Goal: Navigation & Orientation: Understand site structure

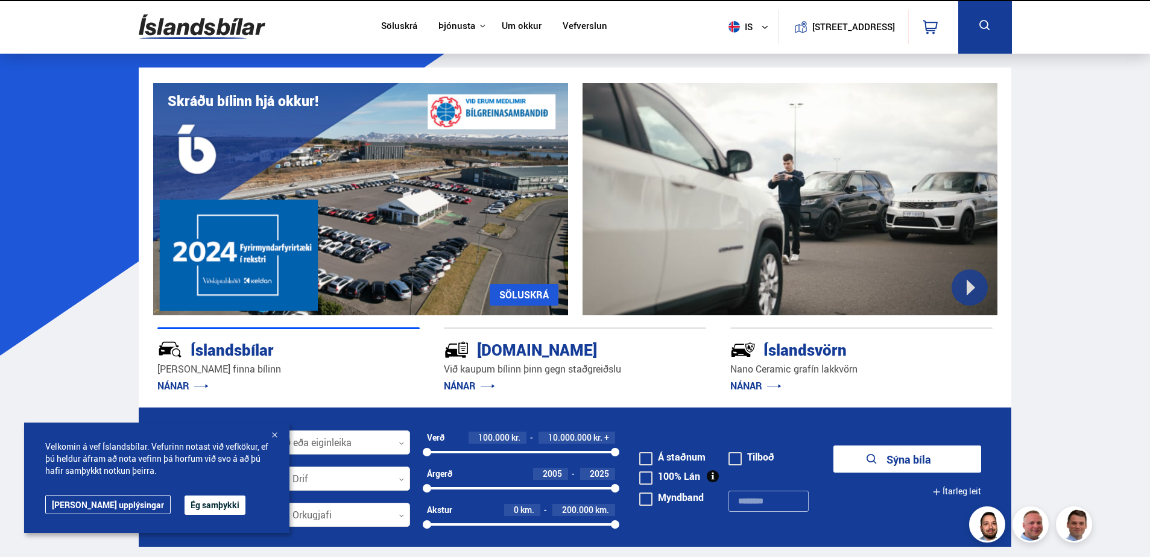
scroll to position [121, 0]
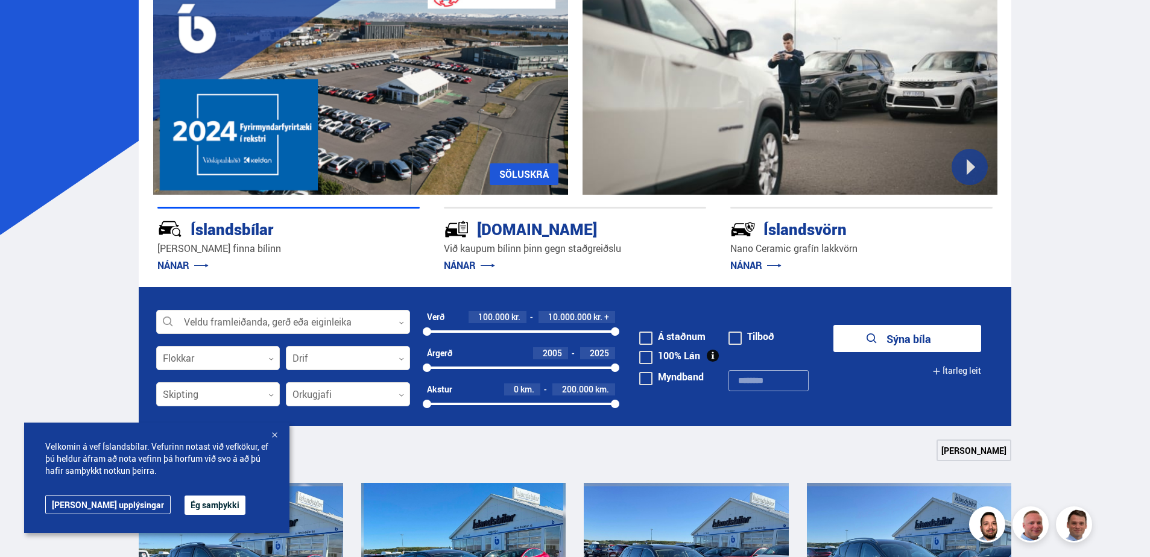
click at [161, 519] on div "Velkomin á vef Íslandsbílar. Vefurinn notast við vefkökur, ef þú [PERSON_NAME] …" at bounding box center [156, 478] width 265 height 110
click at [184, 511] on button "Ég samþykki" at bounding box center [214, 505] width 61 height 19
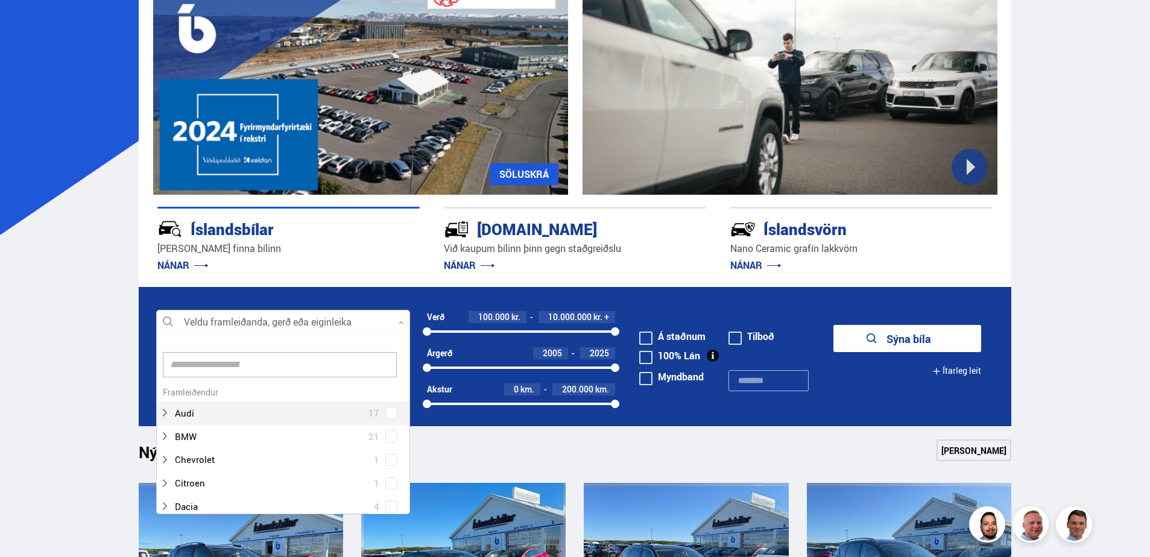
click at [313, 323] on div at bounding box center [283, 322] width 254 height 24
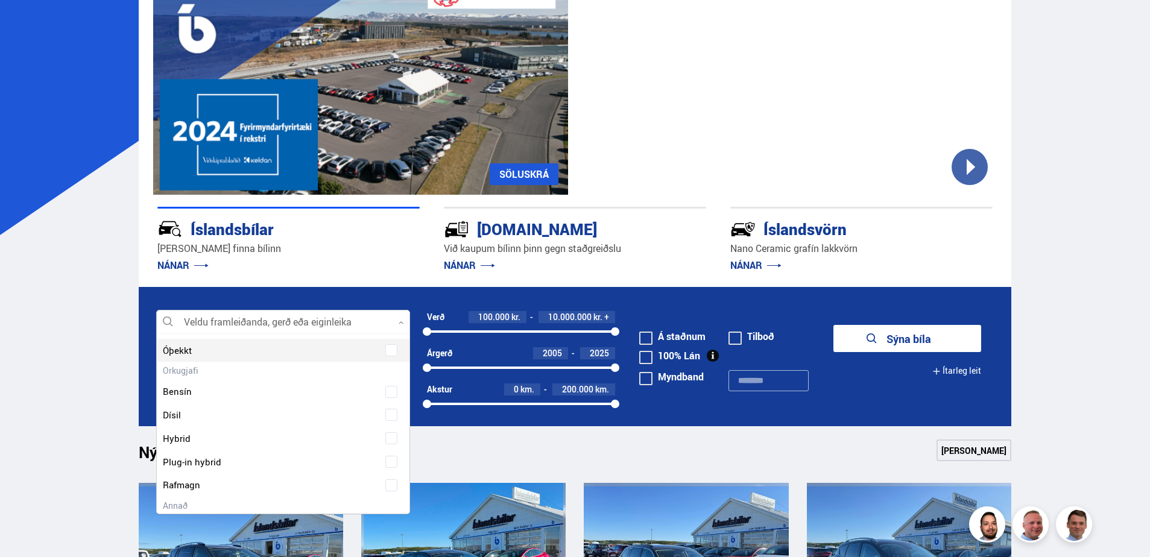
scroll to position [1748, 0]
click at [198, 422] on div at bounding box center [271, 420] width 222 height 17
click at [387, 423] on span at bounding box center [391, 421] width 12 height 12
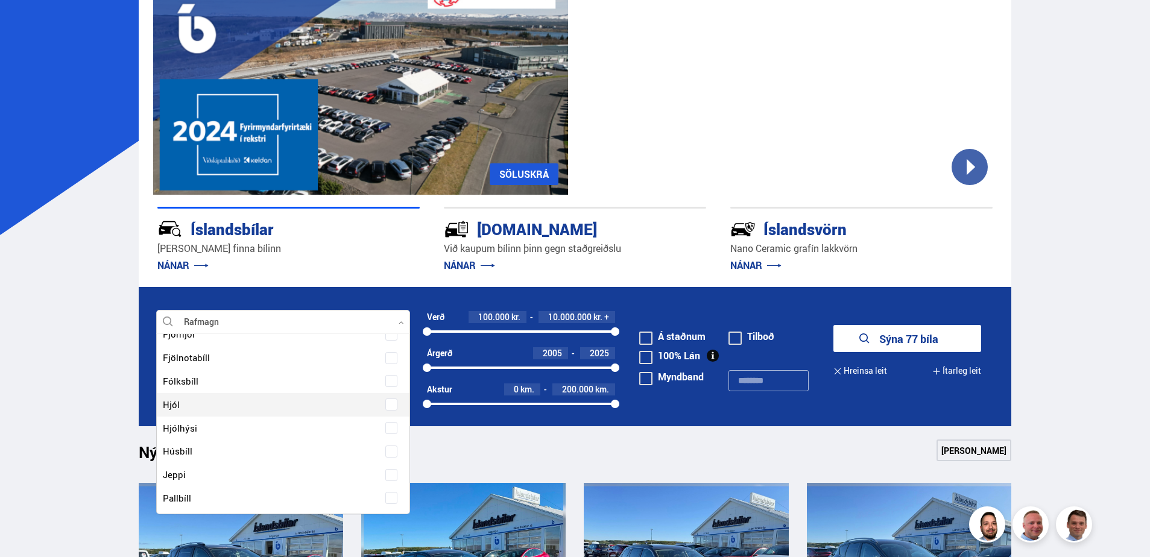
scroll to position [1169, 0]
click at [206, 386] on div at bounding box center [271, 384] width 222 height 17
click at [392, 386] on span at bounding box center [391, 385] width 12 height 12
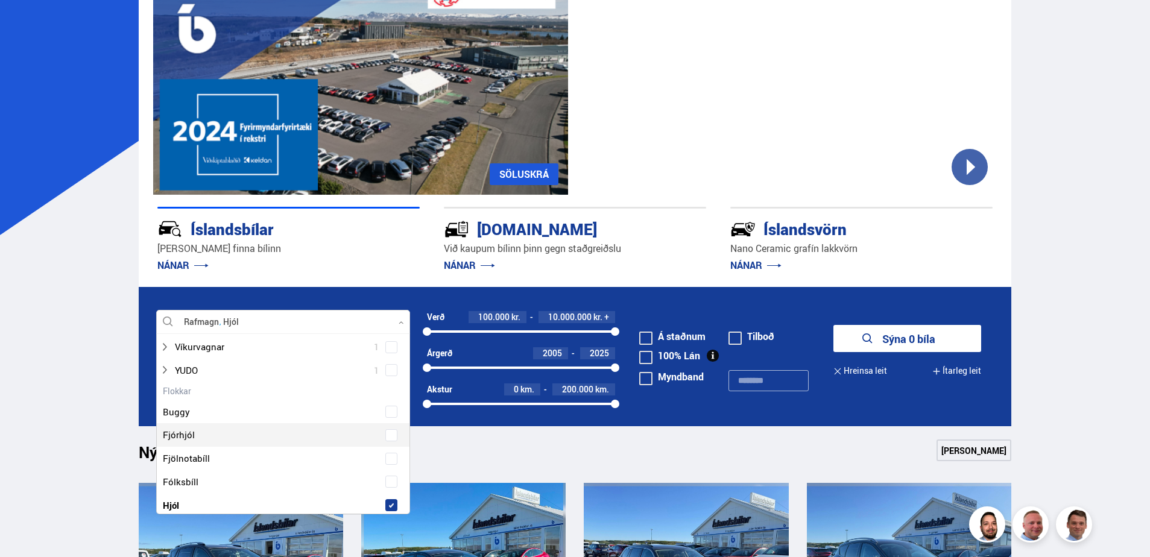
scroll to position [1109, 0]
click at [391, 445] on span at bounding box center [391, 445] width 10 height 10
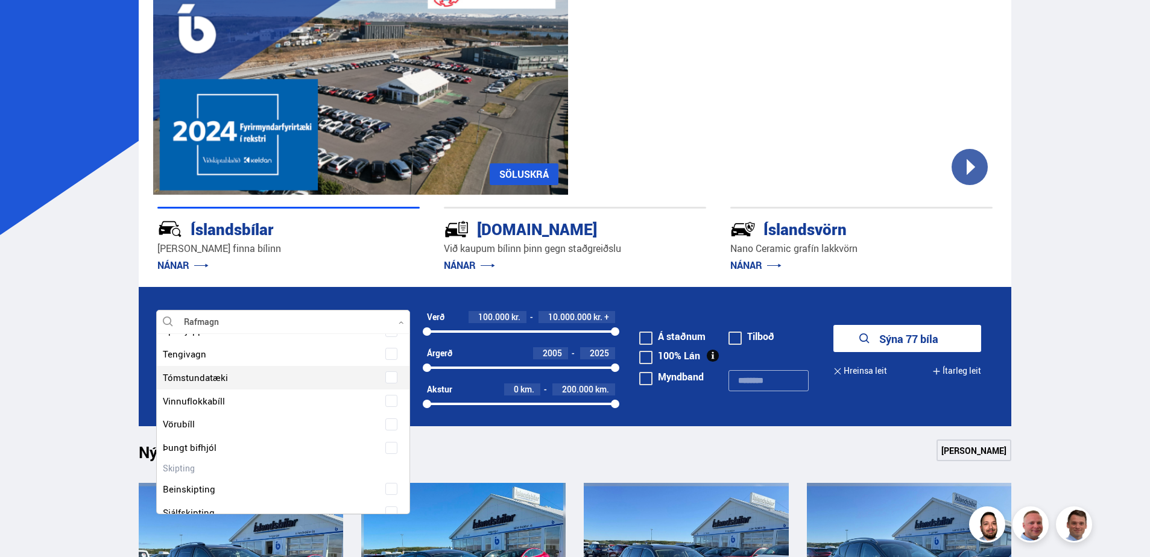
click at [390, 379] on span at bounding box center [391, 377] width 5 height 5
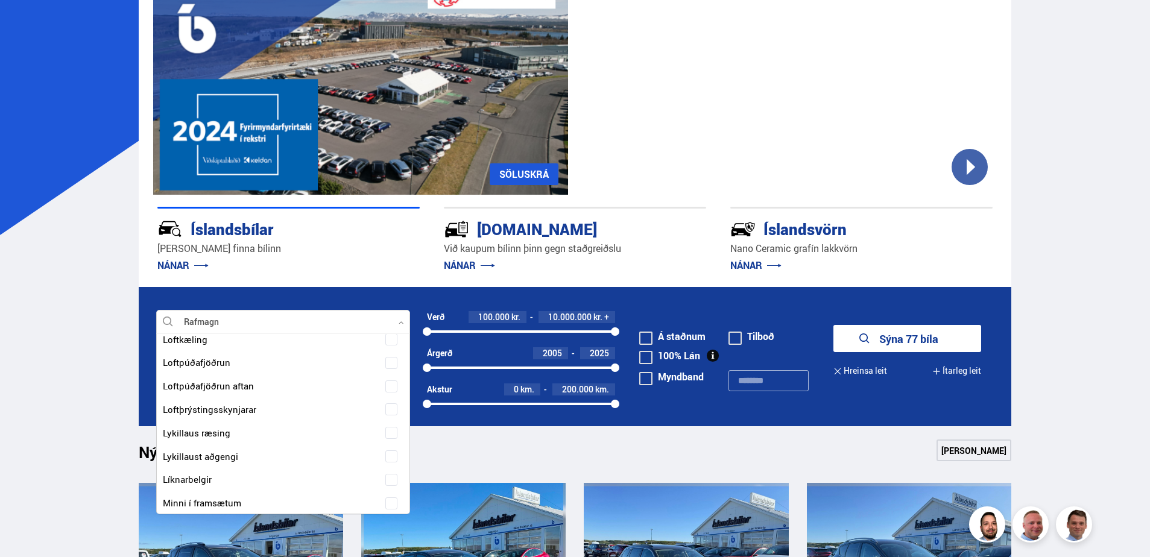
scroll to position [5931, 0]
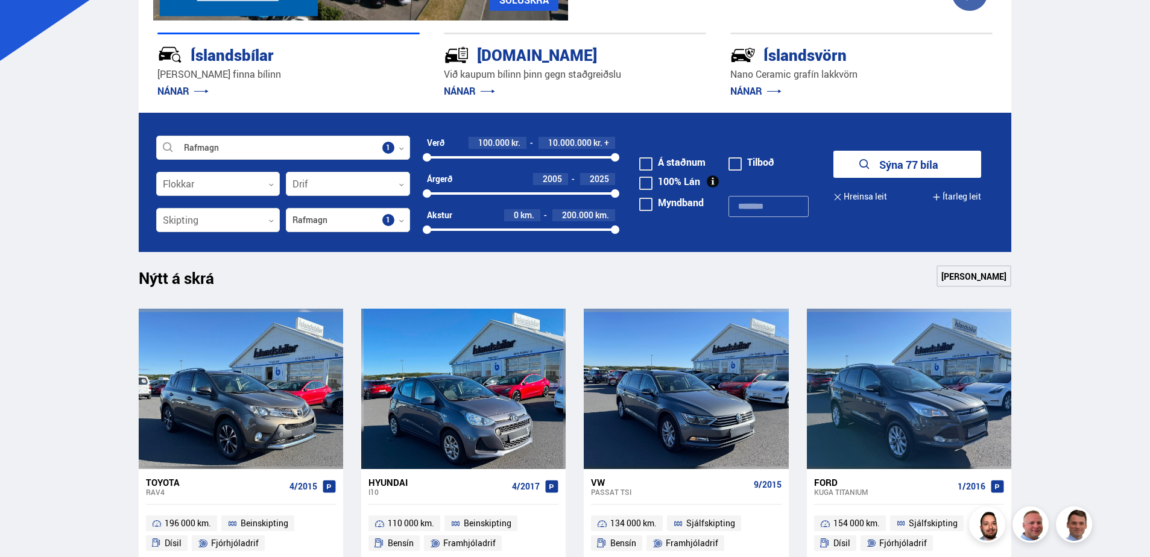
scroll to position [301, 0]
